Goal: Check status: Check status

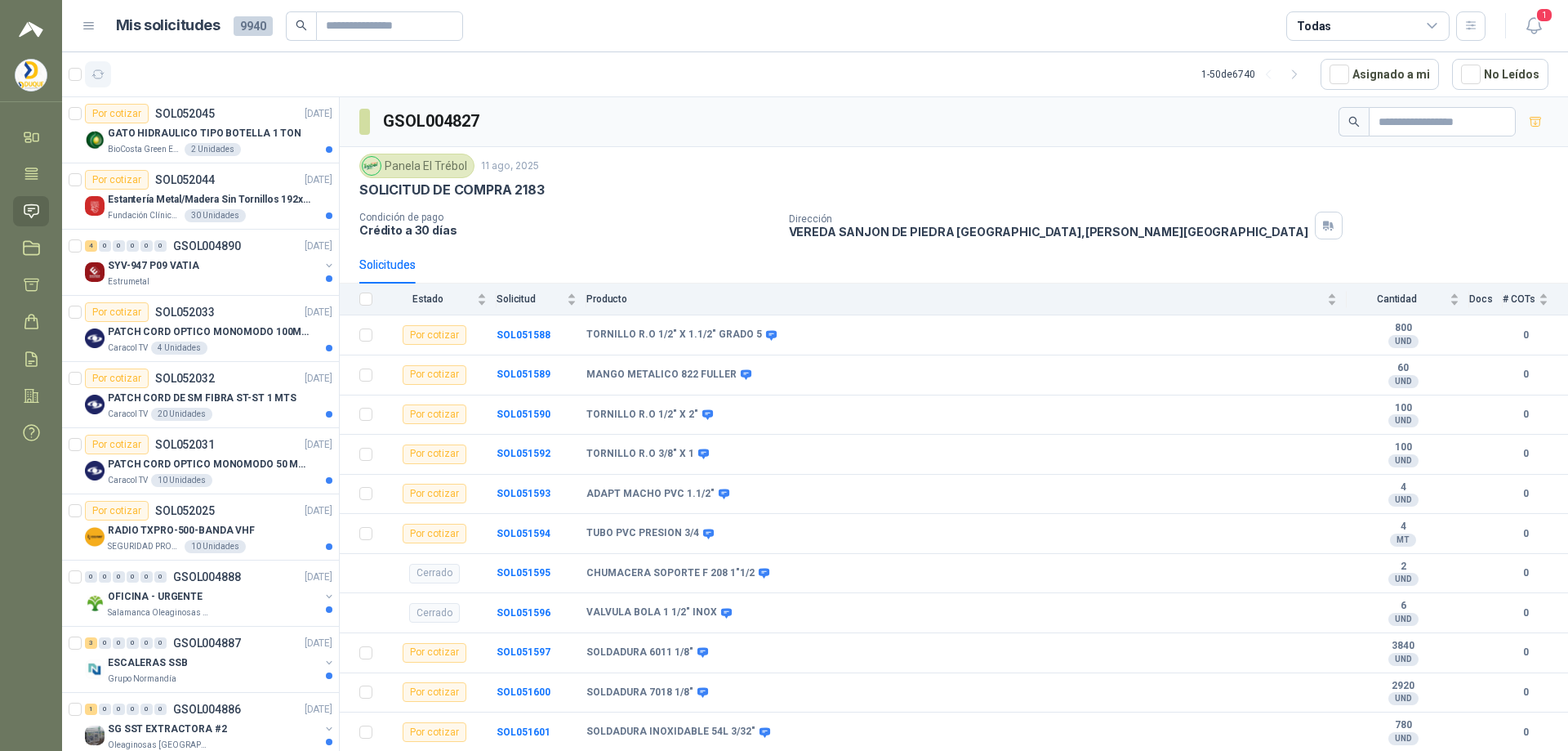
click at [91, 69] on icon "button" at bounding box center [98, 75] width 14 height 14
click at [262, 583] on div "0 0 0 0 0 0 GSOL004888 [DATE]" at bounding box center [210, 576] width 251 height 19
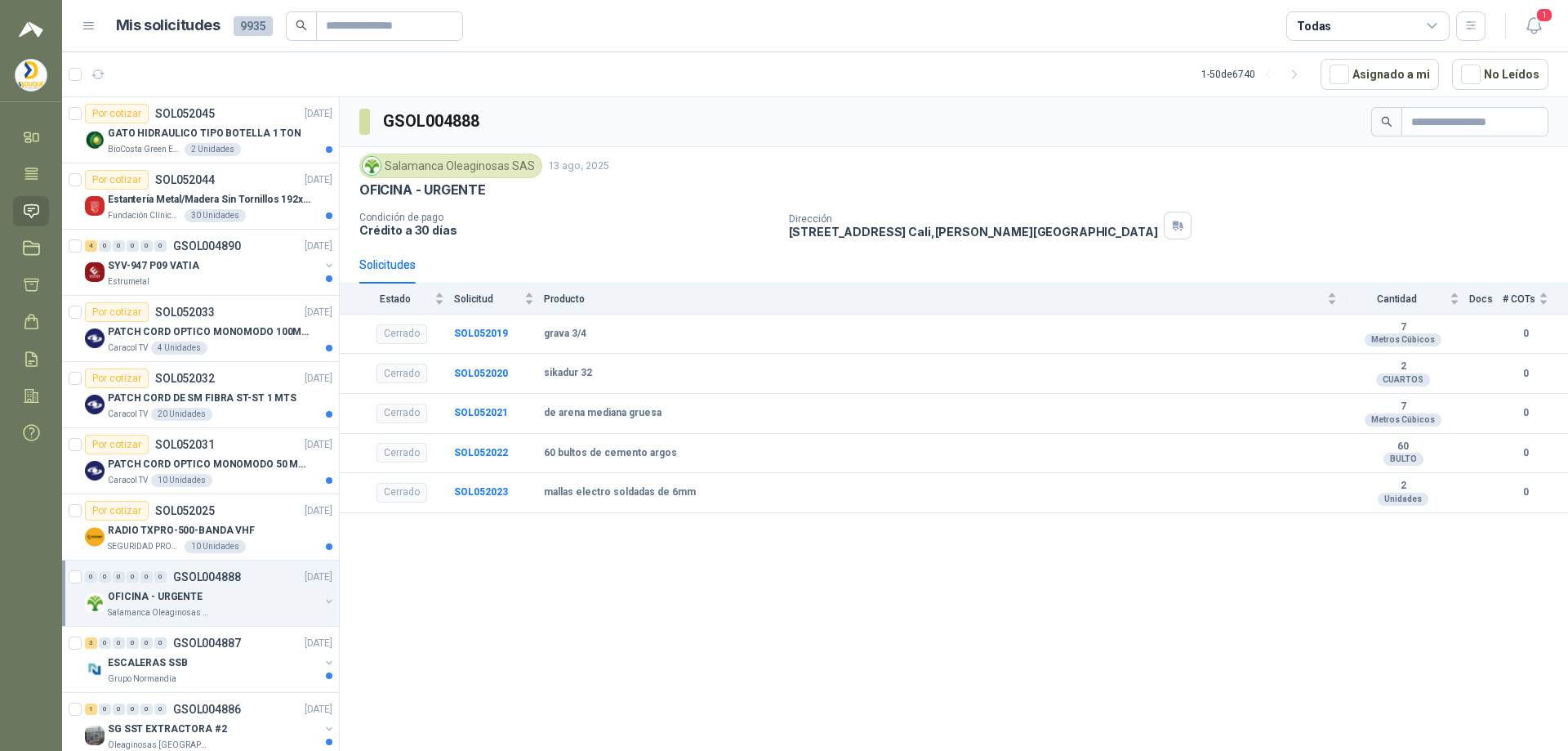
click at [238, 577] on p "GSOL004888" at bounding box center [206, 576] width 68 height 11
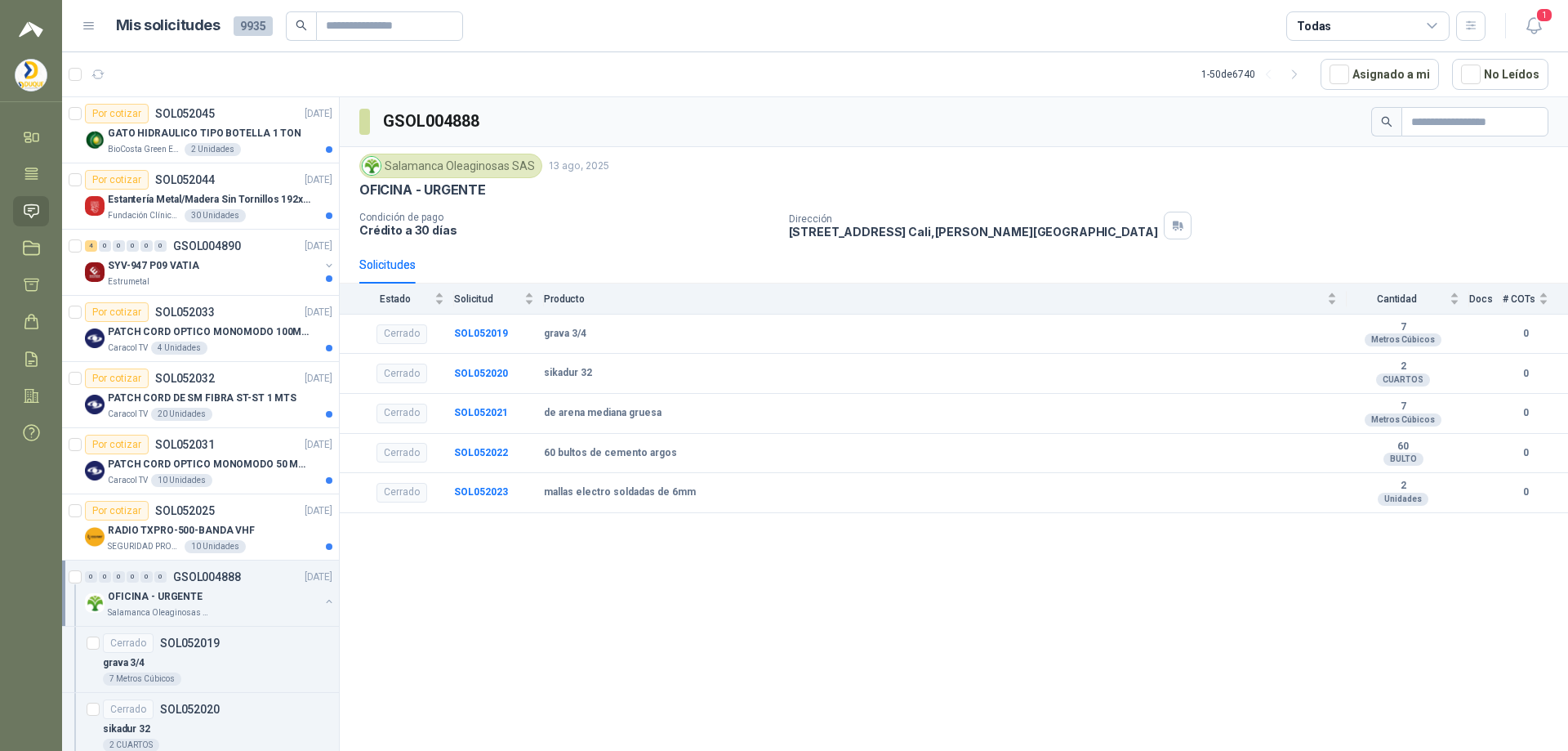
scroll to position [163, 0]
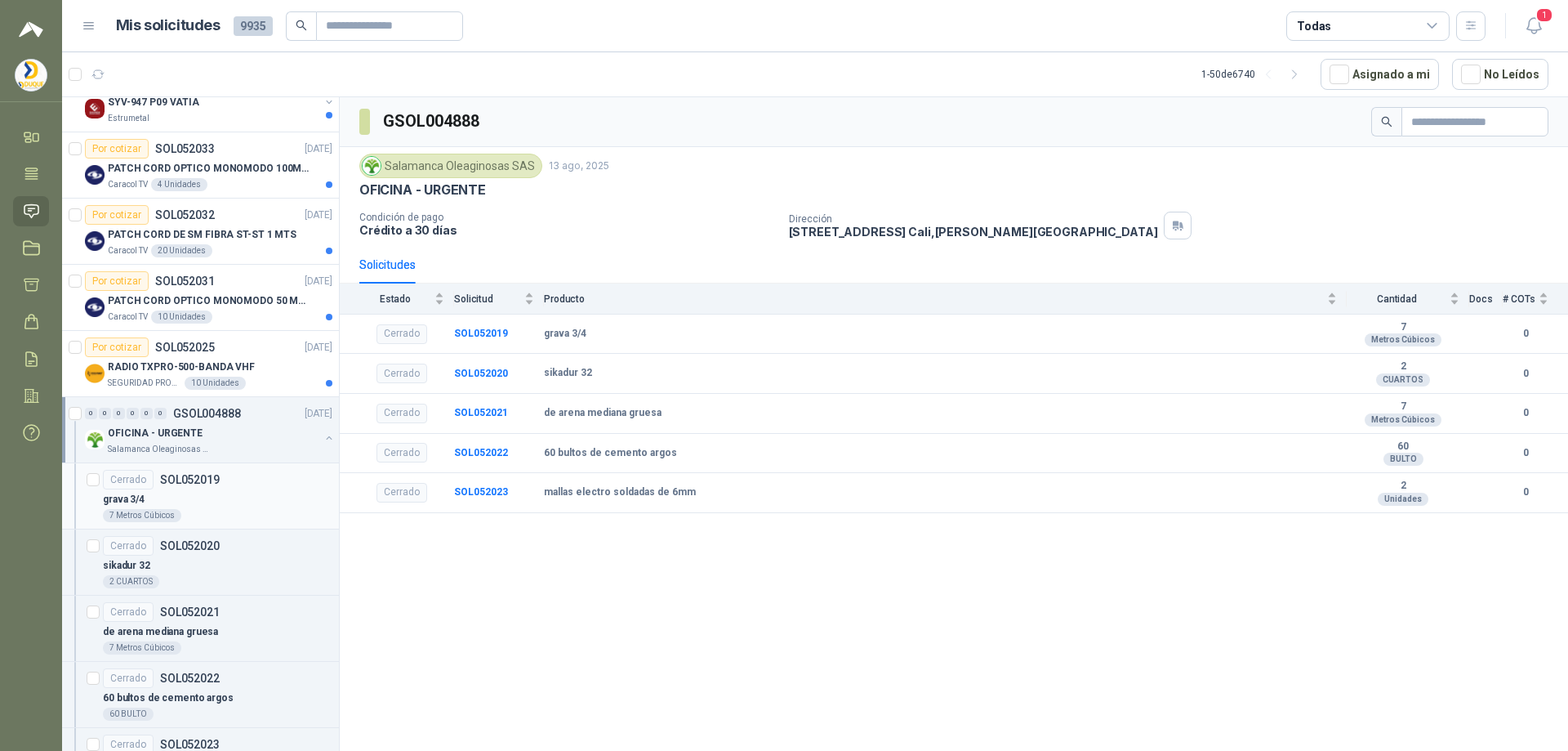
click at [253, 490] on div "grava 3/4" at bounding box center [217, 499] width 230 height 19
click at [560, 303] on span "Producto" at bounding box center [933, 298] width 780 height 11
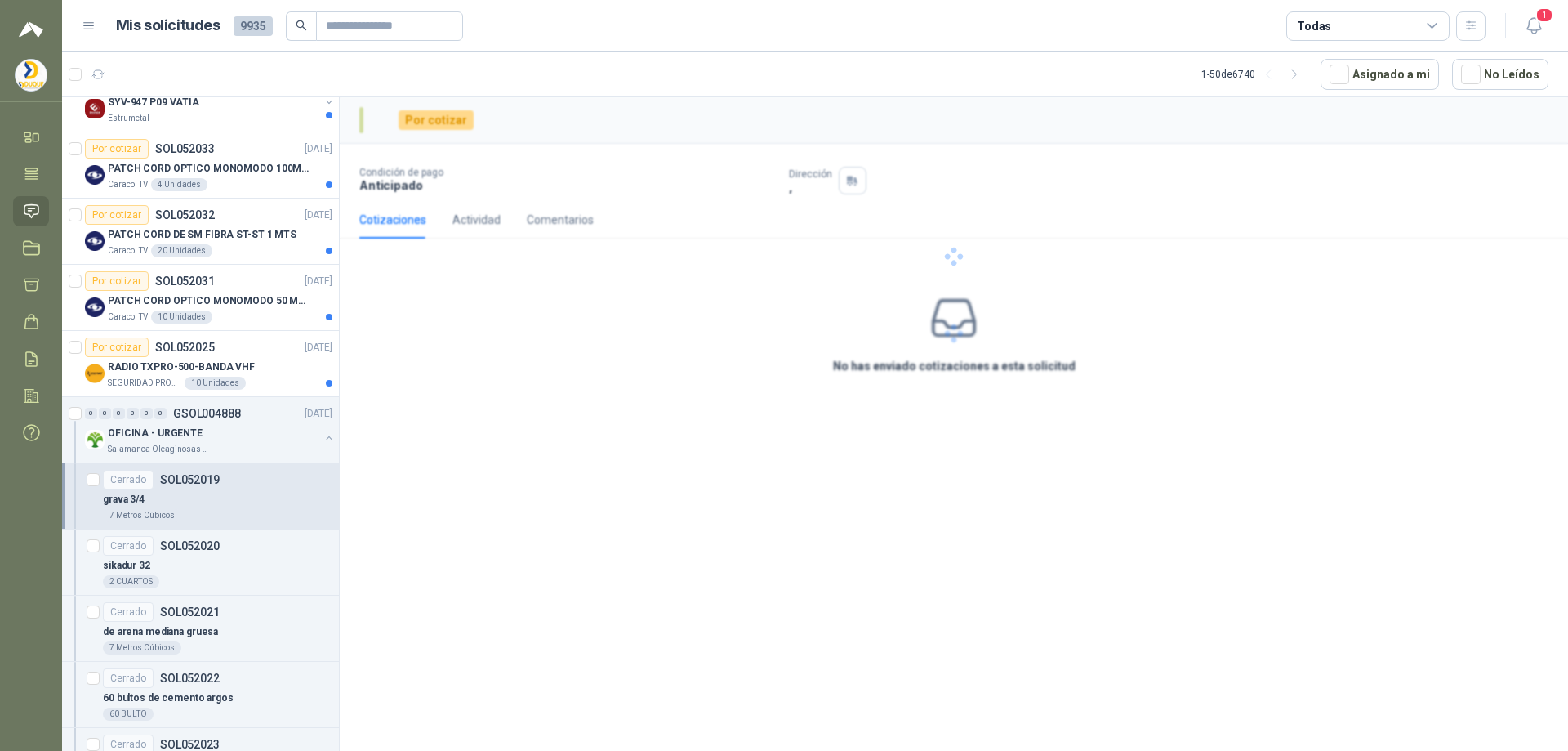
click at [485, 304] on div at bounding box center [953, 256] width 1229 height 318
